Goal: Information Seeking & Learning: Find specific fact

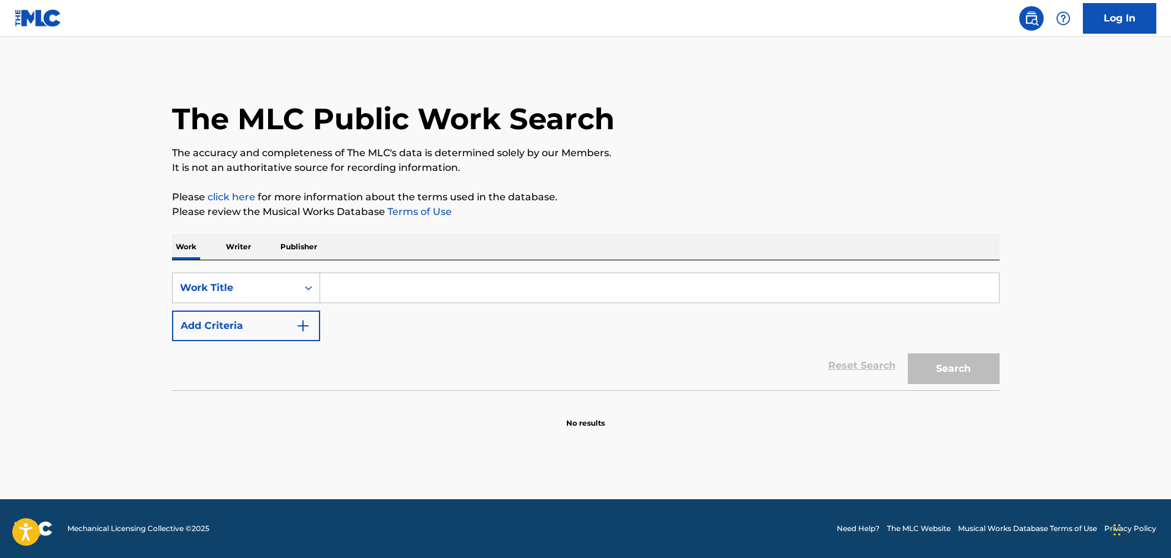
click at [393, 290] on input "Search Form" at bounding box center [659, 287] width 679 height 29
type input "tv off"
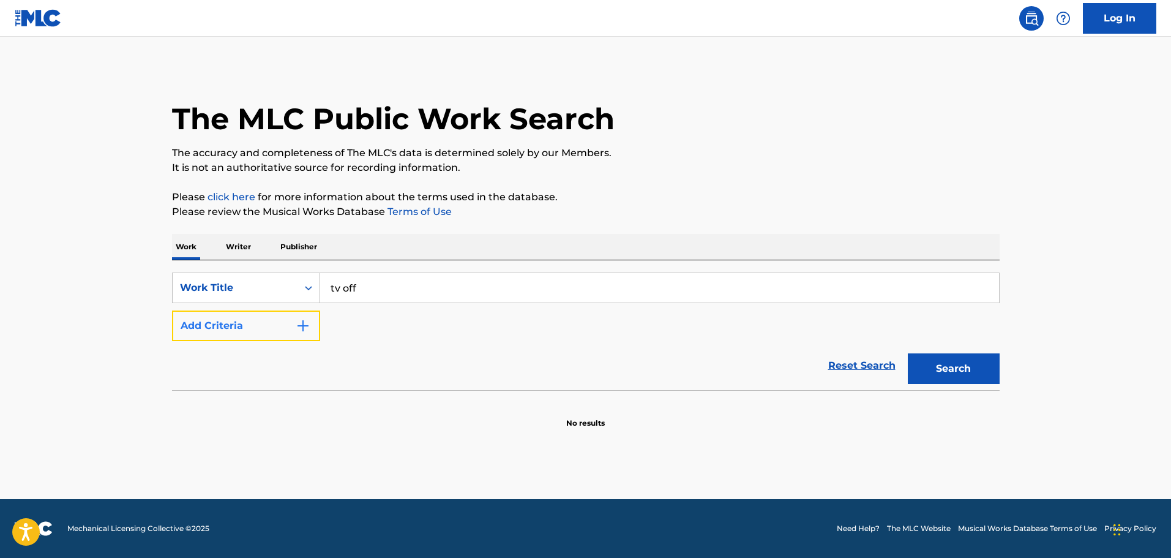
click at [307, 326] on img "Search Form" at bounding box center [303, 325] width 15 height 15
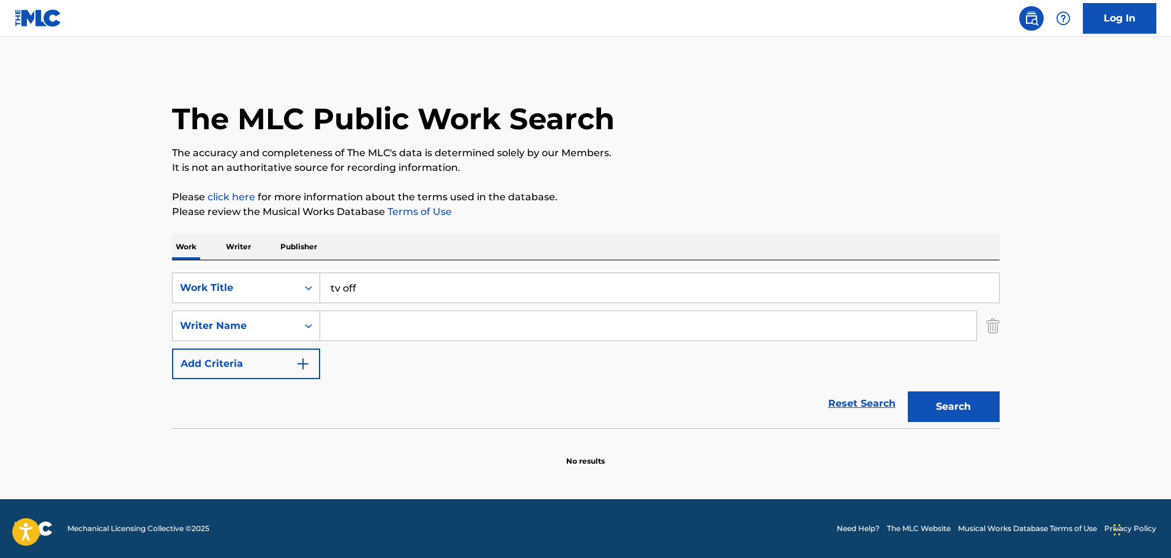
click at [343, 313] on input "Search Form" at bounding box center [648, 325] width 656 height 29
click at [908, 391] on button "Search" at bounding box center [954, 406] width 92 height 31
type input "[PERSON_NAME]"
click at [908, 391] on button "Search" at bounding box center [954, 406] width 92 height 31
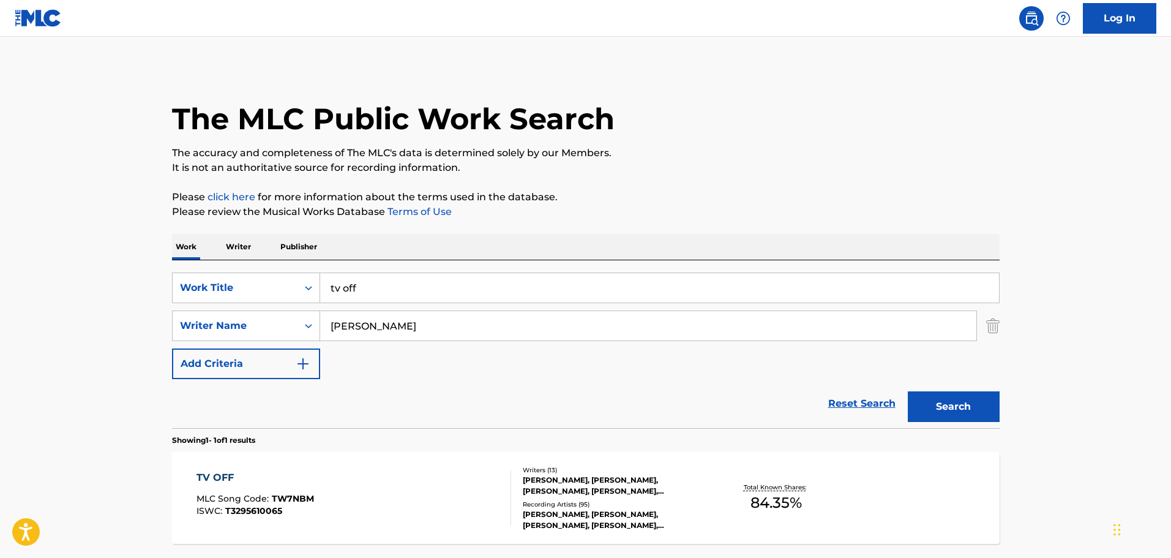
click at [225, 477] on div "TV OFF" at bounding box center [255, 477] width 118 height 15
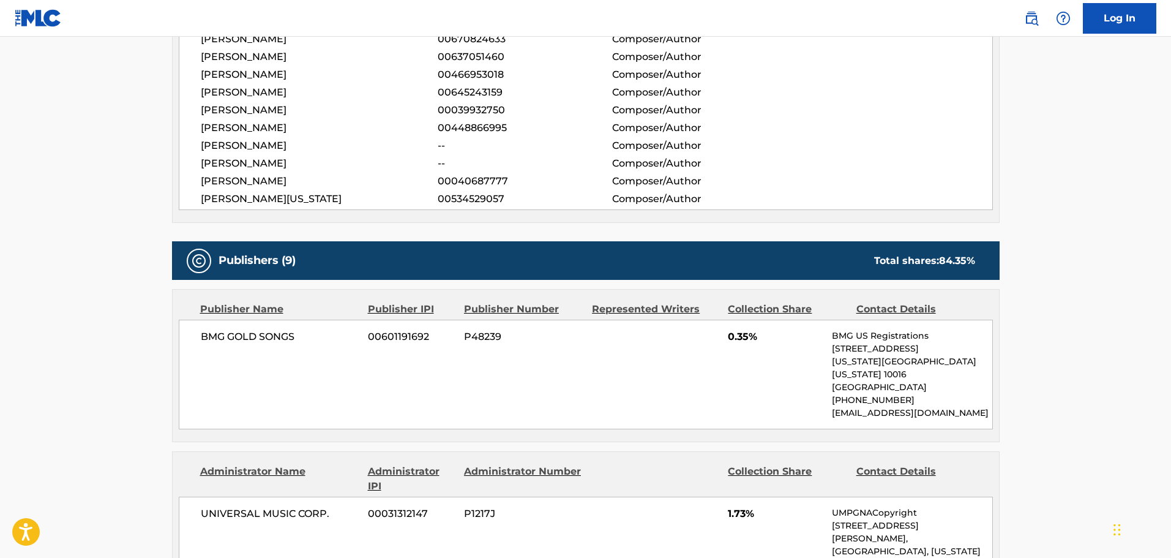
scroll to position [612, 0]
